Goal: Find specific page/section: Find specific page/section

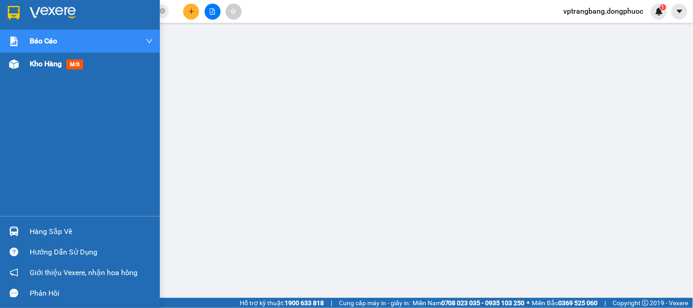
click at [14, 62] on img at bounding box center [14, 64] width 10 height 10
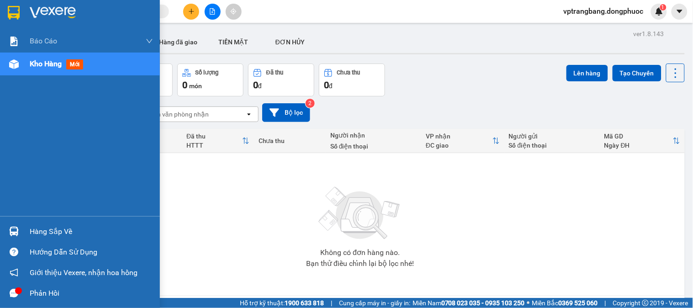
click at [39, 233] on div "Hàng sắp về" at bounding box center [91, 232] width 123 height 14
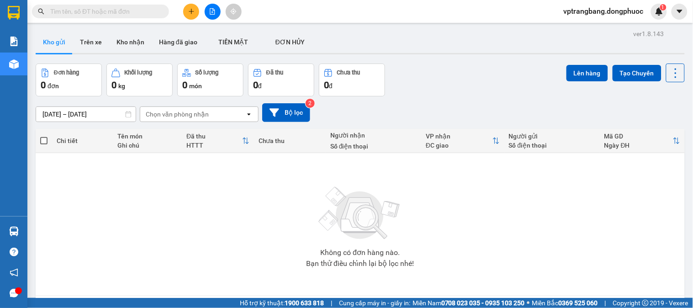
click at [126, 151] on section "Kết quả tìm kiếm ( 0 ) Bộ lọc No Data vptrangbang.dongphuoc 1 Báo cáo Mẫu 1: Bá…" at bounding box center [346, 154] width 693 height 308
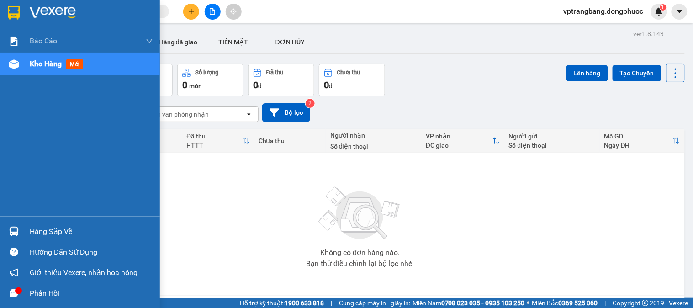
click at [12, 292] on icon "message" at bounding box center [14, 293] width 9 height 9
click at [37, 231] on div "Hàng sắp về" at bounding box center [91, 232] width 123 height 14
